Goal: Information Seeking & Learning: Find contact information

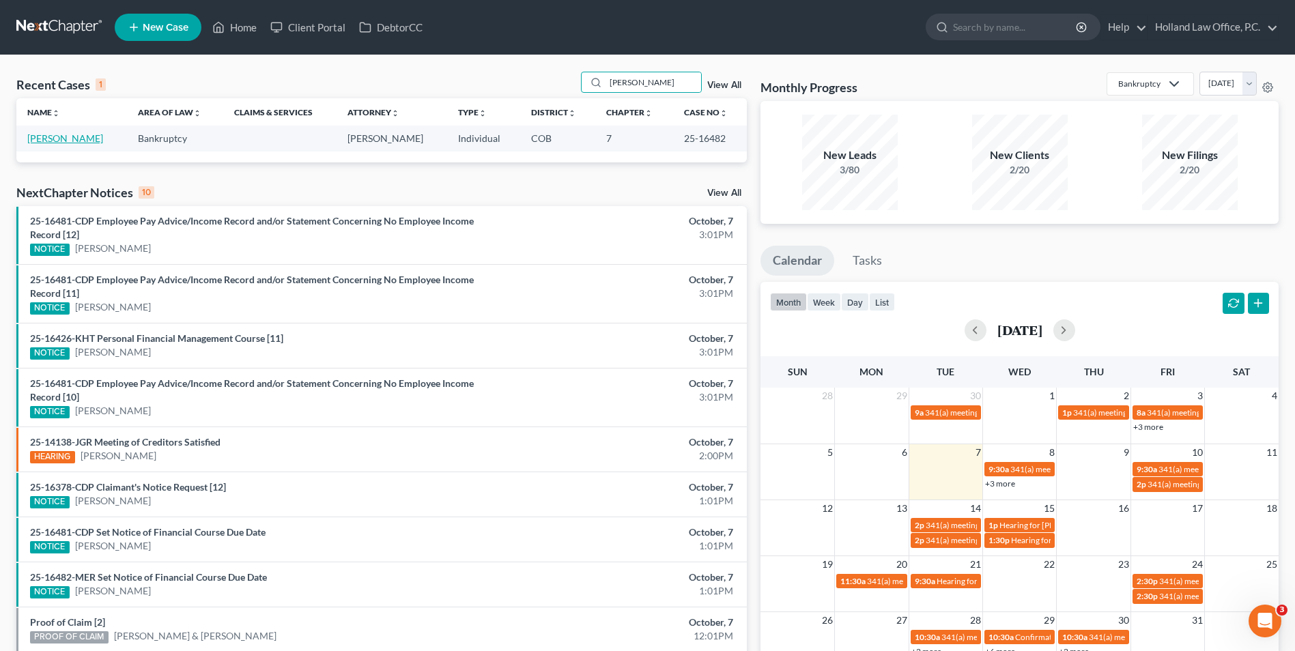
type input "[PERSON_NAME]"
click at [56, 142] on link "[PERSON_NAME]" at bounding box center [65, 138] width 76 height 12
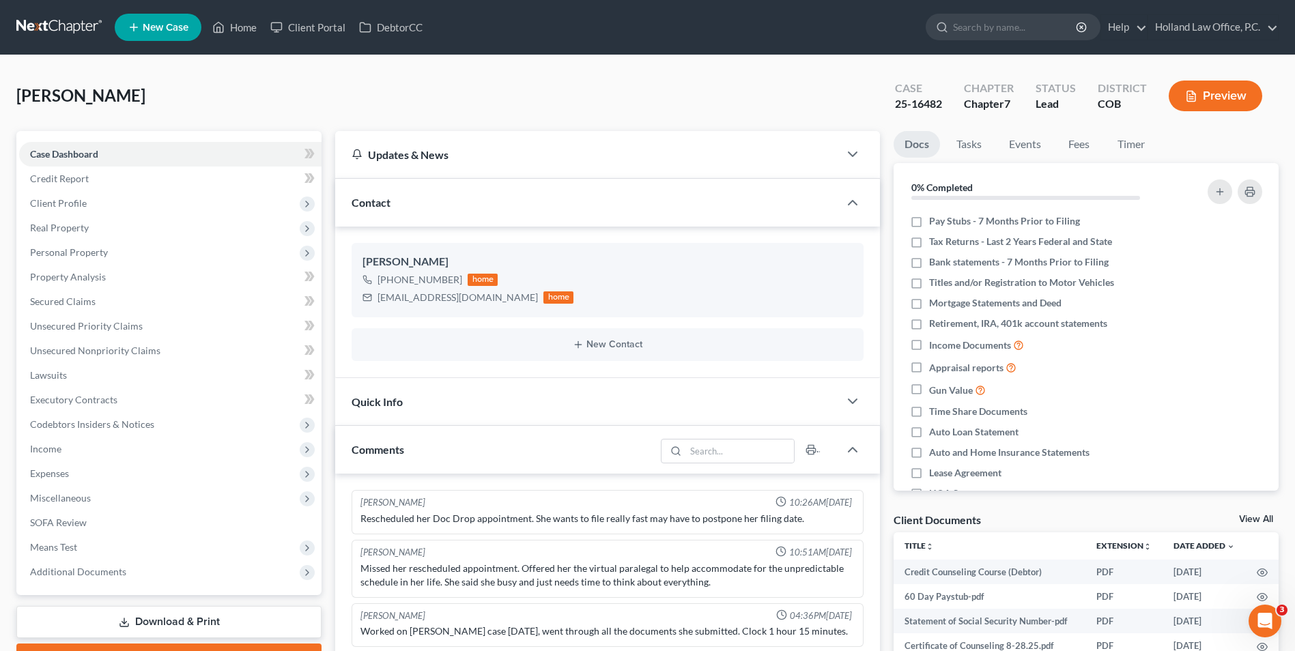
scroll to position [38, 0]
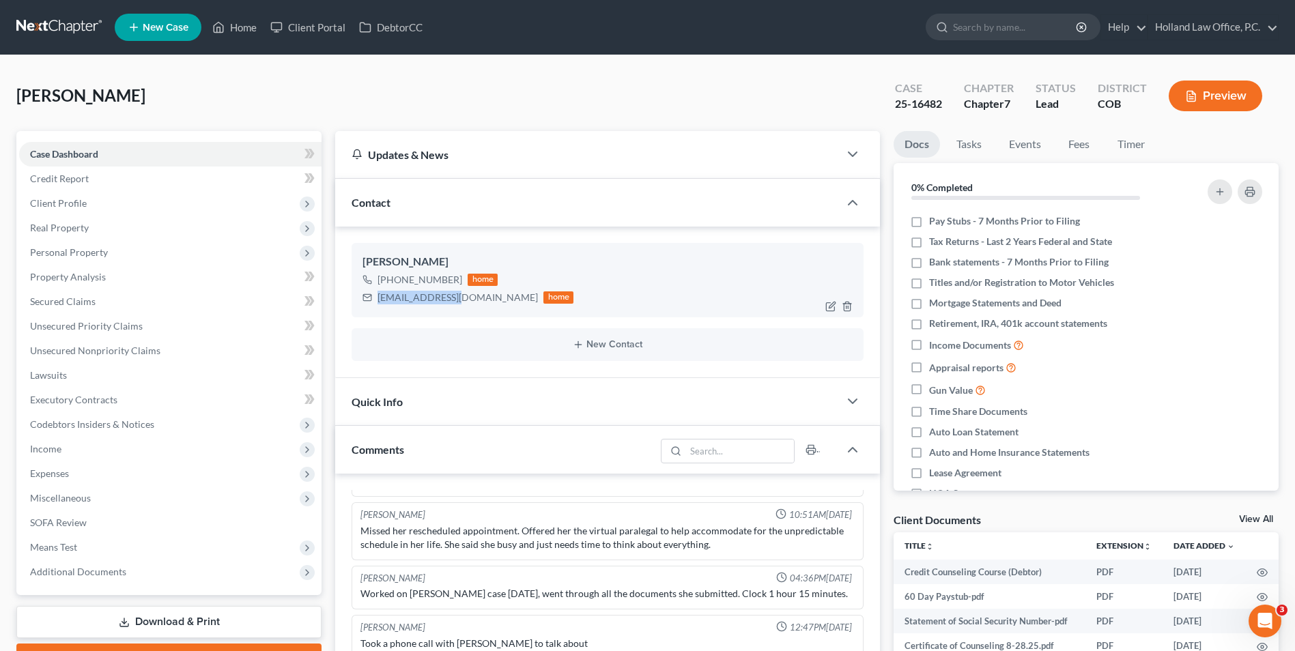
drag, startPoint x: 463, startPoint y: 299, endPoint x: 418, endPoint y: 296, distance: 45.8
click at [377, 310] on div "[PERSON_NAME] [PHONE_NUMBER] home [EMAIL_ADDRESS][DOMAIN_NAME] home" at bounding box center [607, 280] width 512 height 74
copy div "[EMAIL_ADDRESS][DOMAIN_NAME]"
drag, startPoint x: 459, startPoint y: 278, endPoint x: 401, endPoint y: 283, distance: 58.3
click at [390, 283] on div "[PHONE_NUMBER] home" at bounding box center [467, 280] width 211 height 18
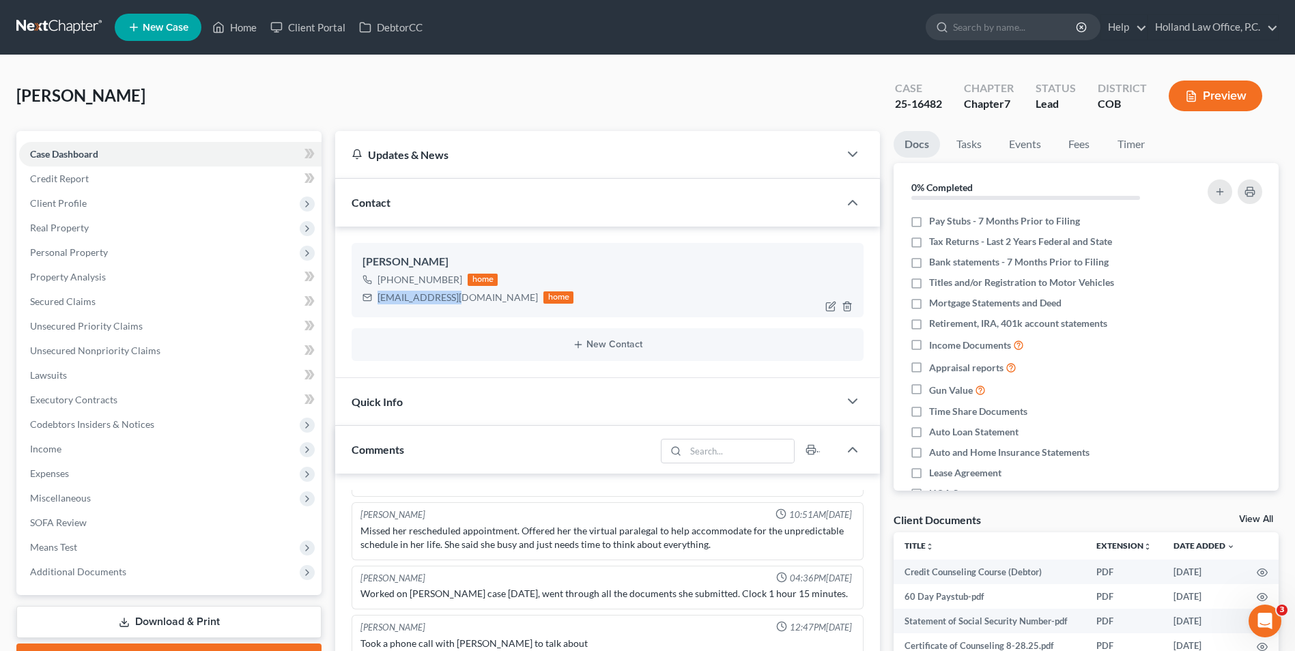
copy div "[PHONE_NUMBER]"
click at [221, 11] on ul "New Case Home Client Portal DebtorCC - No Result - See all results Or Press Ent…" at bounding box center [697, 27] width 1164 height 35
click at [226, 19] on link "Home" at bounding box center [234, 27] width 58 height 25
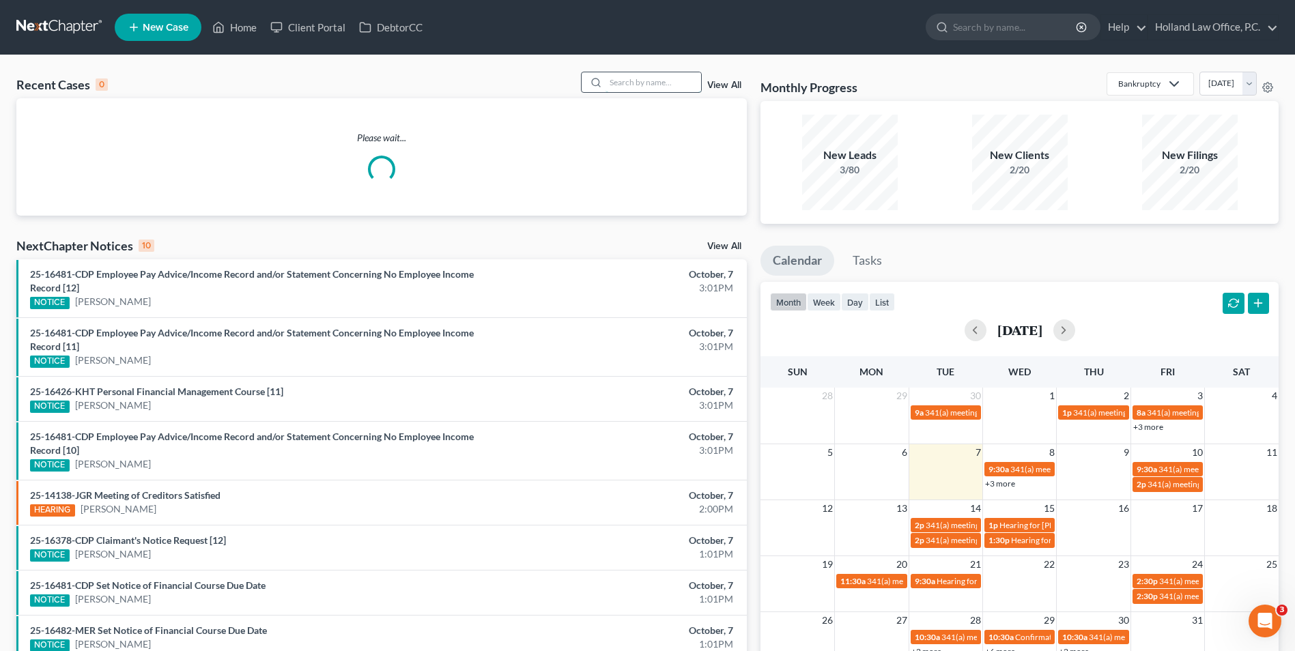
click at [629, 81] on input "search" at bounding box center [653, 82] width 96 height 20
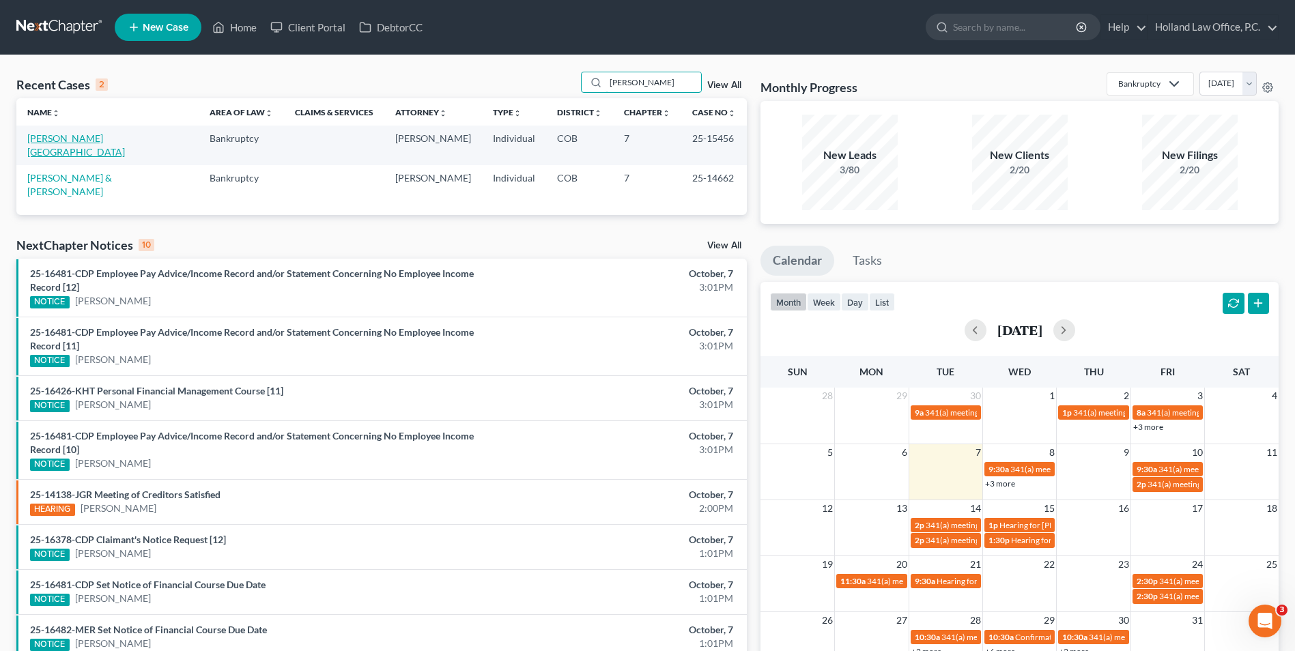
type input "[PERSON_NAME]"
click at [81, 141] on link "[PERSON_NAME][GEOGRAPHIC_DATA]" at bounding box center [76, 144] width 98 height 25
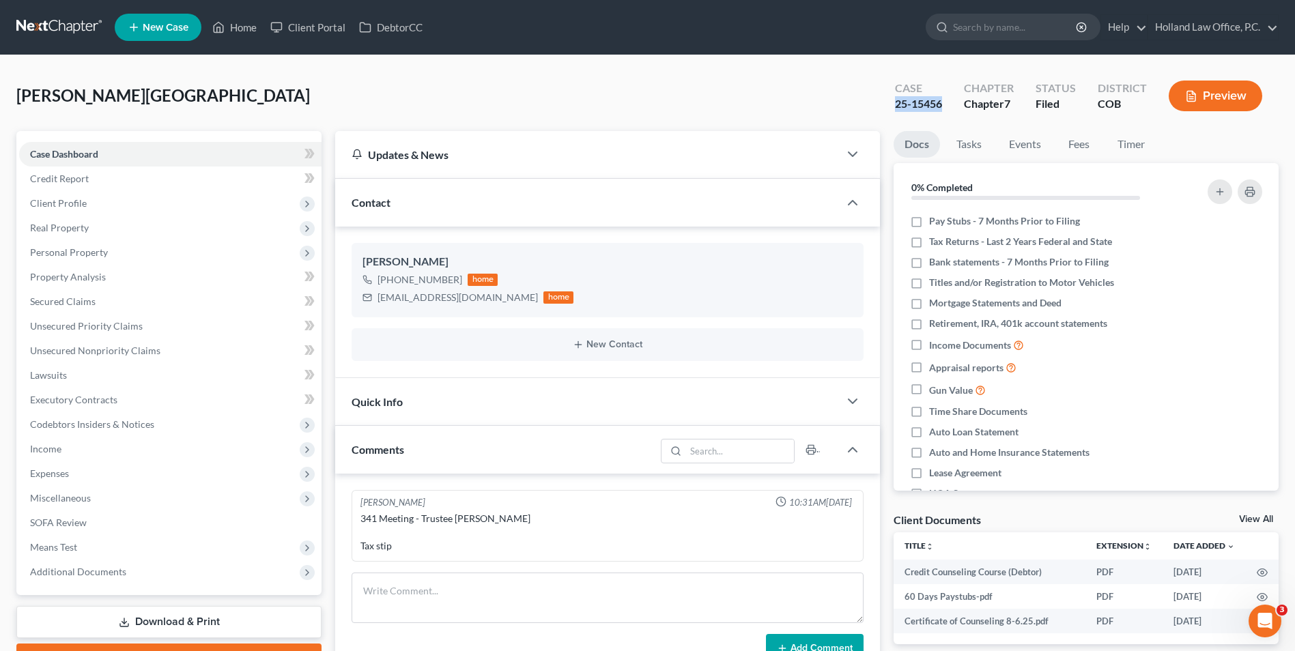
drag, startPoint x: 927, startPoint y: 106, endPoint x: 892, endPoint y: 105, distance: 34.8
click at [892, 105] on div "Case 25-15456" at bounding box center [918, 97] width 69 height 40
drag, startPoint x: 238, startPoint y: 28, endPoint x: 588, endPoint y: 94, distance: 355.7
click at [238, 28] on link "Home" at bounding box center [234, 27] width 58 height 25
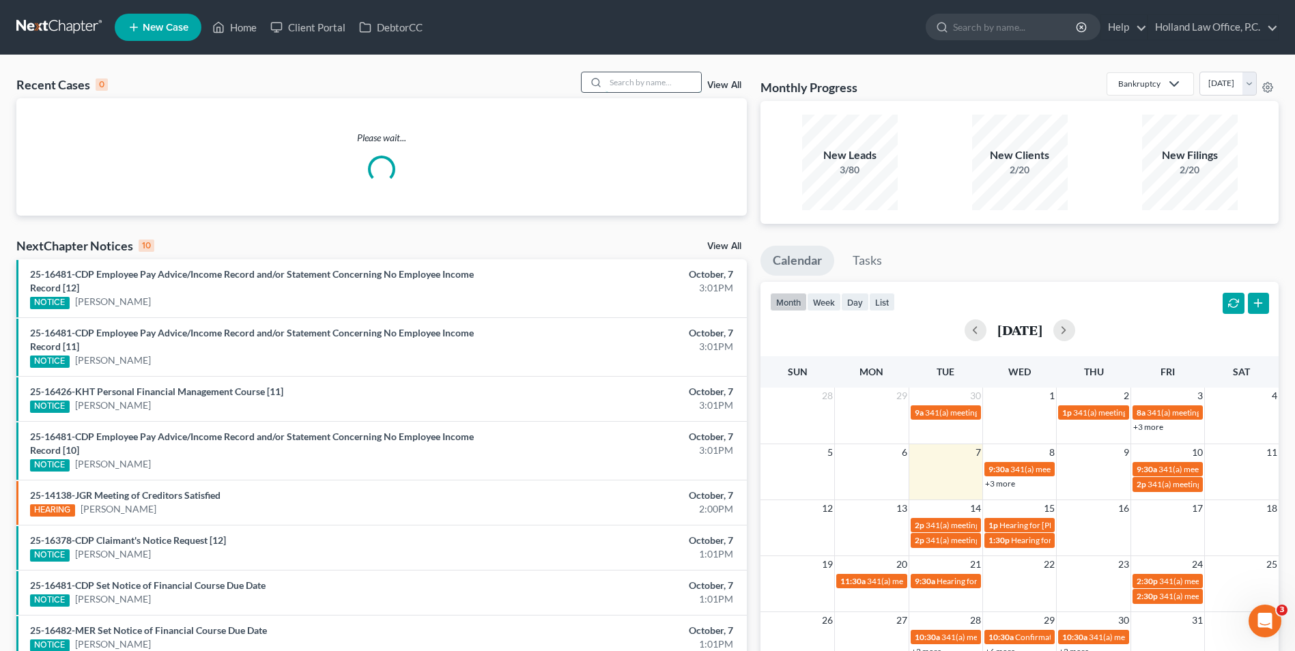
click at [618, 84] on input "search" at bounding box center [653, 82] width 96 height 20
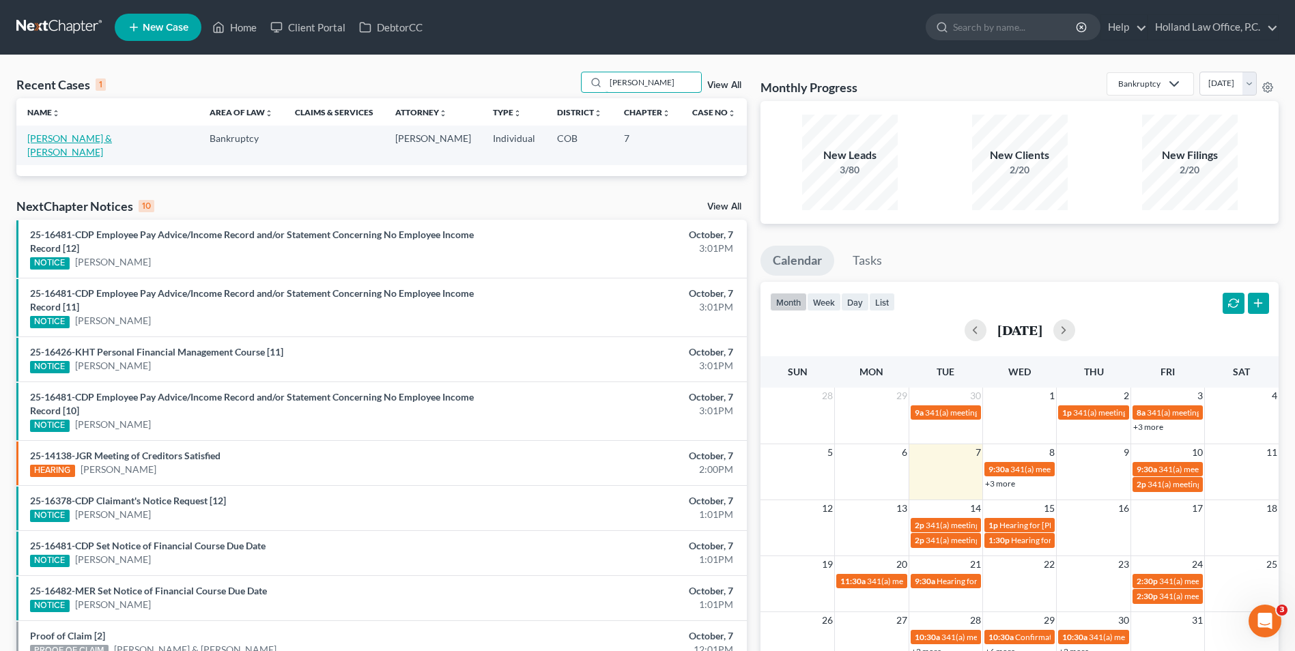
type input "[PERSON_NAME]"
click at [70, 141] on link "[PERSON_NAME] & [PERSON_NAME]" at bounding box center [69, 144] width 85 height 25
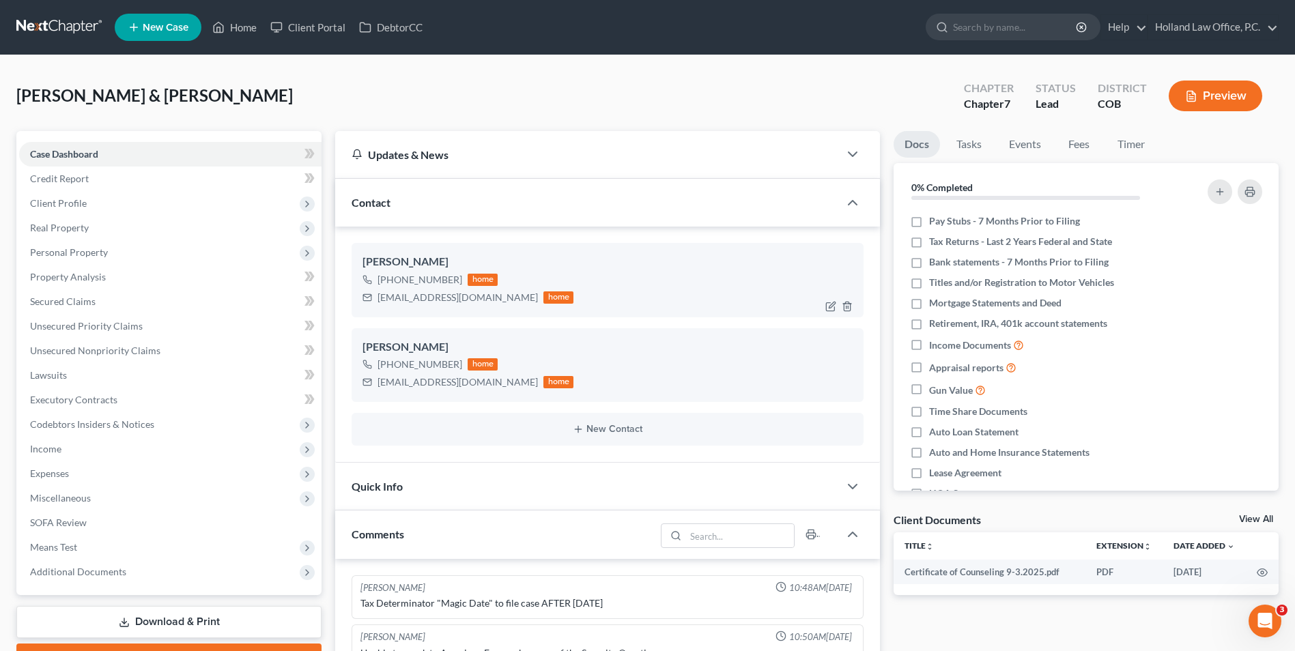
drag, startPoint x: 453, startPoint y: 283, endPoint x: 390, endPoint y: 282, distance: 62.8
click at [390, 282] on div "[PHONE_NUMBER]" at bounding box center [419, 280] width 85 height 14
drag, startPoint x: 420, startPoint y: 282, endPoint x: 452, endPoint y: 281, distance: 32.8
copy div "[PHONE_NUMBER]"
drag, startPoint x: 230, startPoint y: 25, endPoint x: 224, endPoint y: 5, distance: 21.4
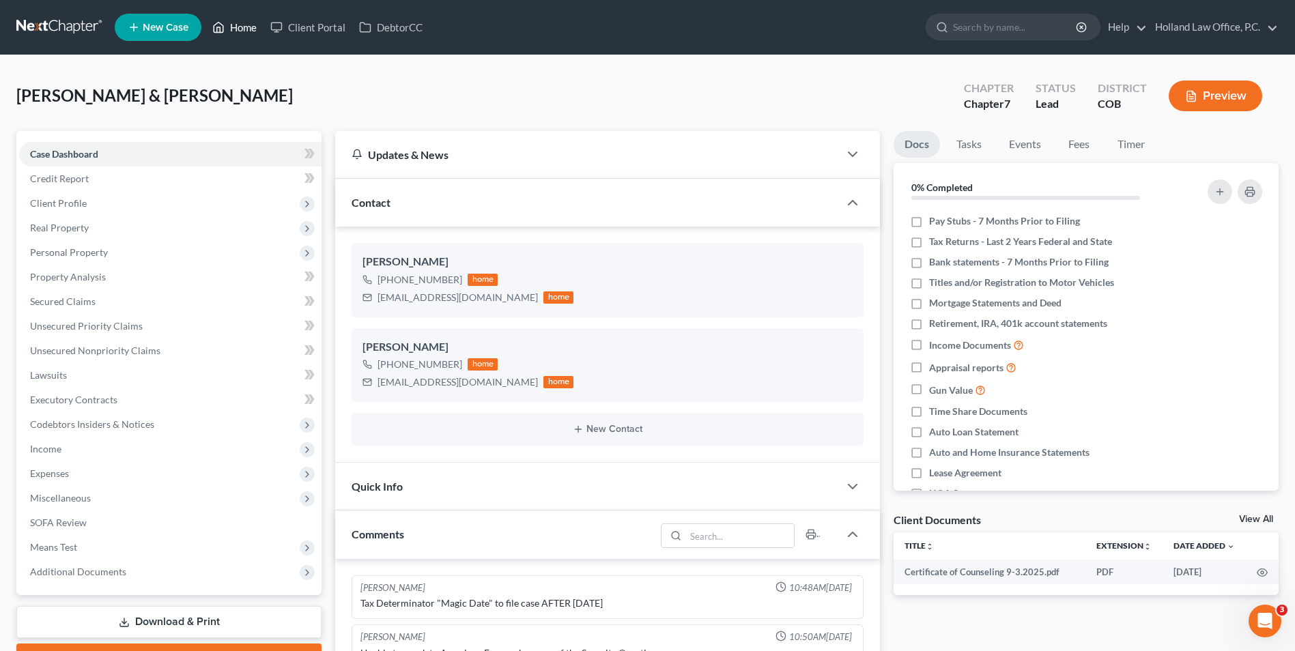
click at [230, 25] on link "Home" at bounding box center [234, 27] width 58 height 25
